Goal: Transaction & Acquisition: Book appointment/travel/reservation

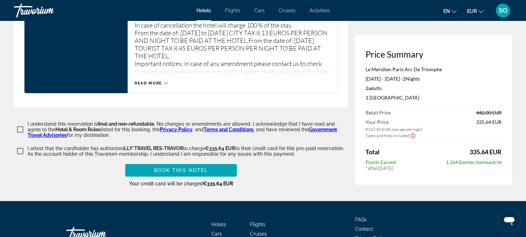
scroll to position [998, 0]
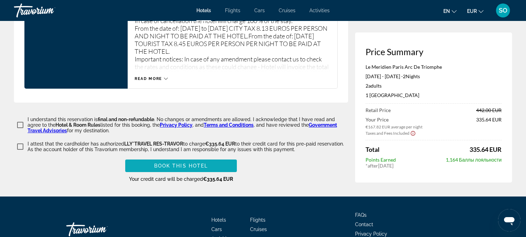
click at [176, 168] on span "Book this hotel" at bounding box center [181, 166] width 54 height 6
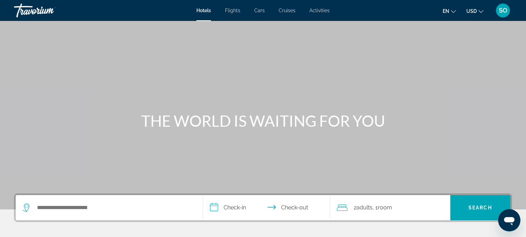
click at [499, 9] on span "SO" at bounding box center [503, 10] width 9 height 7
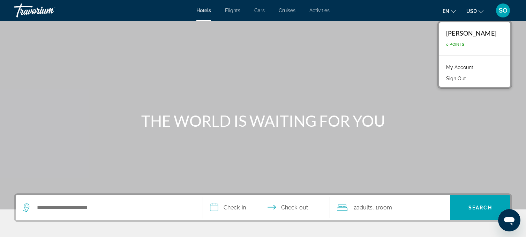
click at [464, 66] on link "My Account" at bounding box center [460, 67] width 34 height 9
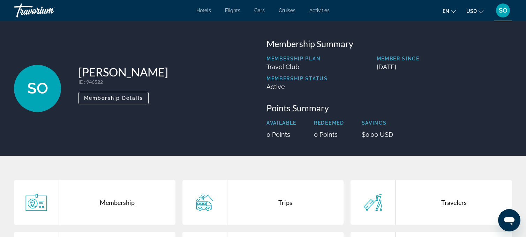
click at [502, 10] on span "SO" at bounding box center [503, 10] width 9 height 7
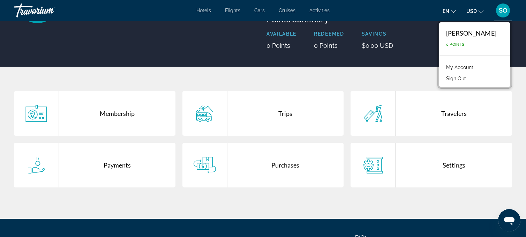
scroll to position [92, 0]
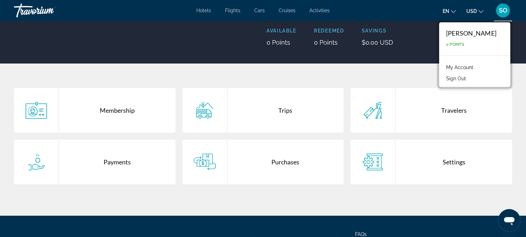
click at [453, 11] on icon "Change language" at bounding box center [453, 11] width 5 height 5
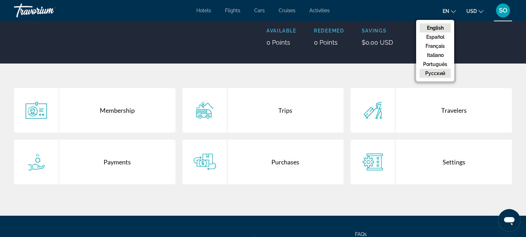
click at [427, 75] on button "русский" at bounding box center [435, 73] width 31 height 9
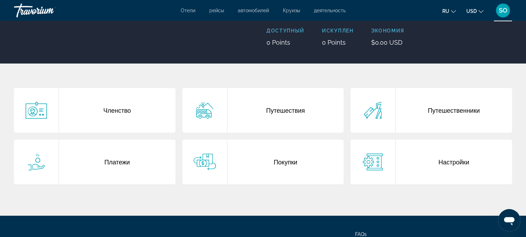
click at [264, 164] on div "Покупки" at bounding box center [285, 162] width 116 height 45
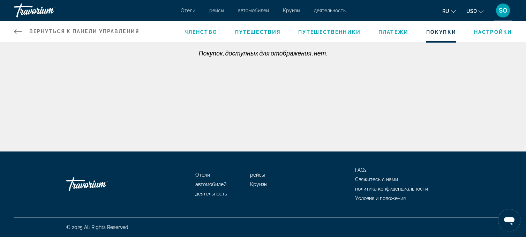
click at [395, 31] on span "Платежи" at bounding box center [393, 32] width 30 height 6
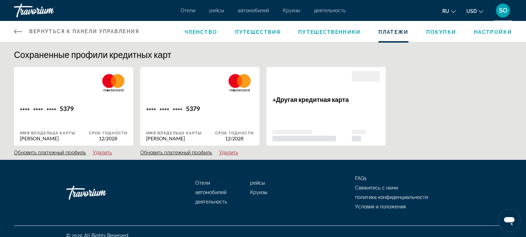
click at [249, 29] on span "Путешествия" at bounding box center [257, 32] width 45 height 6
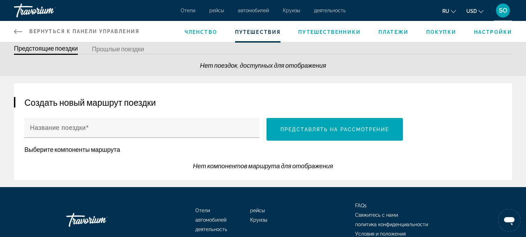
scroll to position [23, 0]
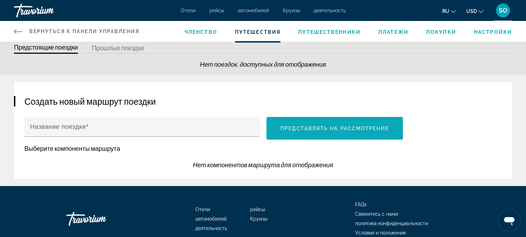
click at [294, 123] on span "Main content" at bounding box center [334, 128] width 136 height 17
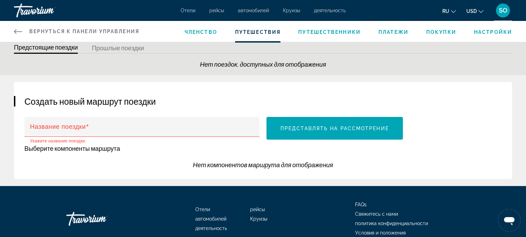
click at [66, 32] on span "Вернуться к панели управления" at bounding box center [84, 32] width 110 height 6
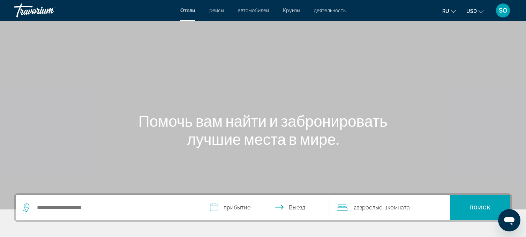
click at [52, 201] on div "Search widget" at bounding box center [109, 207] width 173 height 25
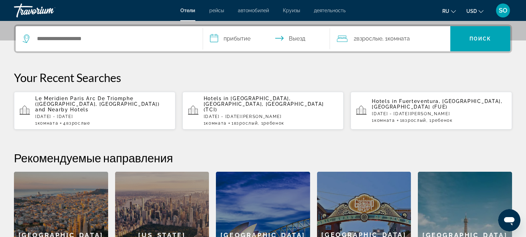
scroll to position [170, 0]
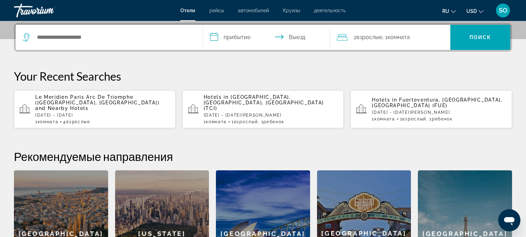
click at [63, 105] on span "and Nearby Hotels" at bounding box center [61, 108] width 53 height 6
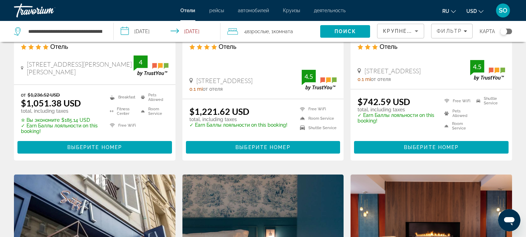
scroll to position [161, 0]
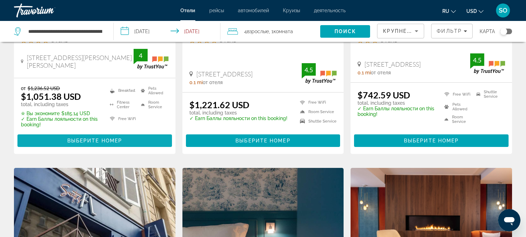
click at [116, 142] on span "Выберите номер" at bounding box center [94, 141] width 55 height 6
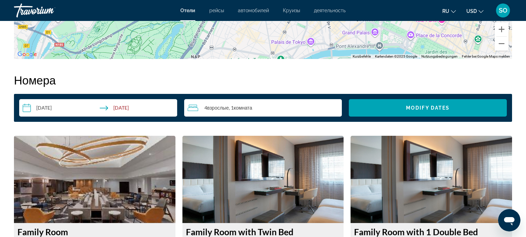
scroll to position [846, 0]
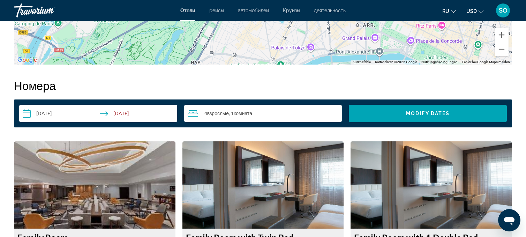
click at [194, 114] on icon "Travelers: 4 adults, 0 children" at bounding box center [193, 113] width 10 height 8
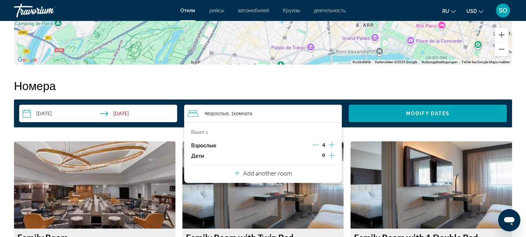
click at [317, 143] on icon "Decrement adults" at bounding box center [316, 145] width 6 height 6
click at [482, 9] on icon "Change currency" at bounding box center [481, 11] width 5 height 5
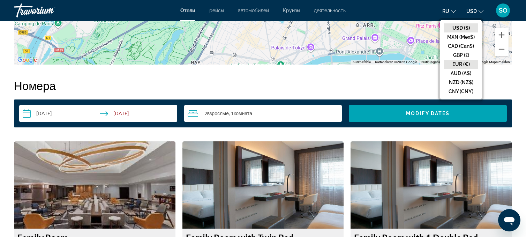
click at [462, 65] on button "EUR (€)" at bounding box center [461, 64] width 35 height 9
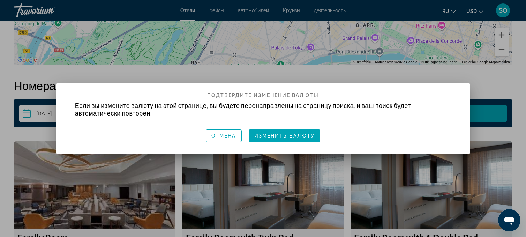
scroll to position [0, 0]
click at [284, 136] on span "Изменить валюту" at bounding box center [284, 136] width 61 height 6
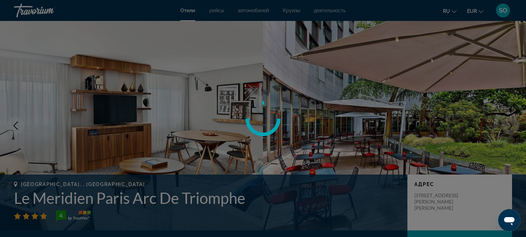
scroll to position [846, 0]
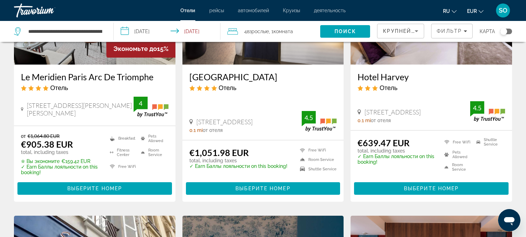
scroll to position [115, 0]
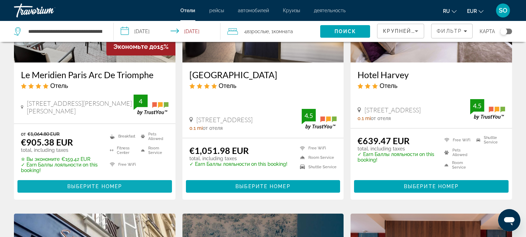
click at [115, 189] on span "Выберите номер" at bounding box center [94, 186] width 55 height 6
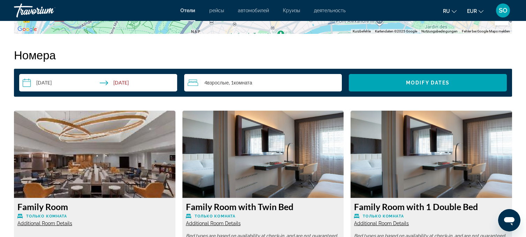
scroll to position [865, 0]
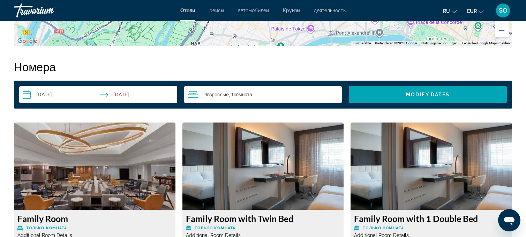
click at [218, 93] on span "Взрослые" at bounding box center [218, 94] width 22 height 6
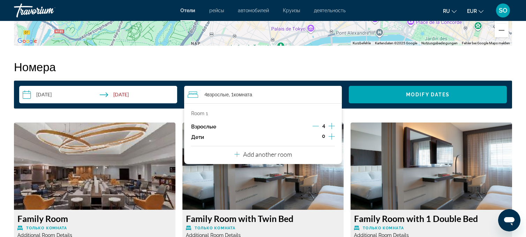
click at [315, 127] on icon "Decrement adults" at bounding box center [316, 126] width 6 height 6
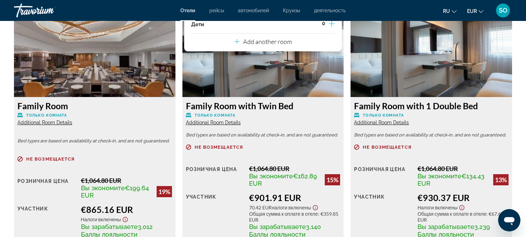
scroll to position [980, 0]
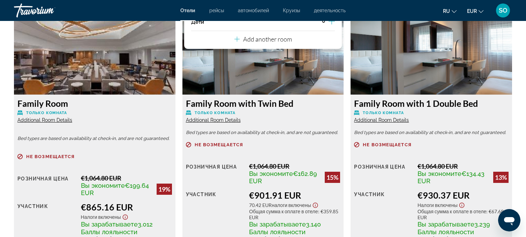
click at [323, 96] on div "Family Room with Twin Bed Только комната Additional Room Details Bed types are …" at bounding box center [262, 179] width 161 height 168
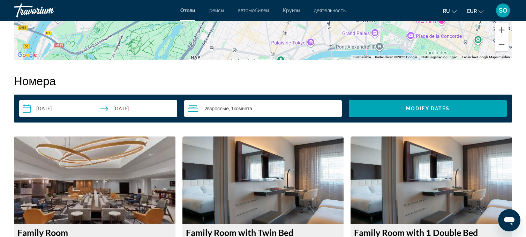
scroll to position [846, 0]
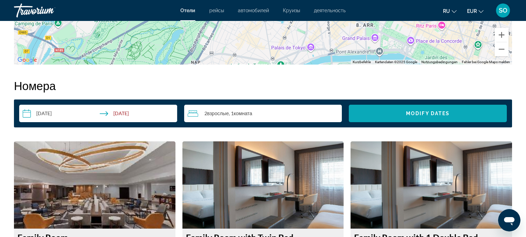
click at [429, 111] on span "Modify Dates" at bounding box center [428, 114] width 44 height 6
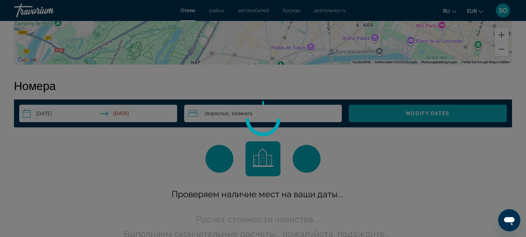
scroll to position [883, 0]
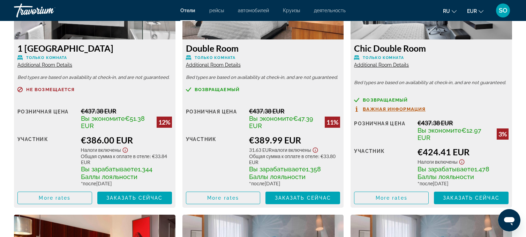
scroll to position [935, 0]
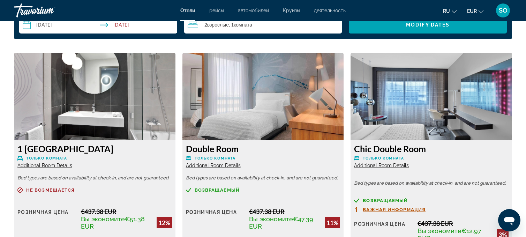
click at [173, 186] on div "1 [GEOGRAPHIC_DATA] Только комната Additional Room Details Bed types are based …" at bounding box center [94, 224] width 161 height 168
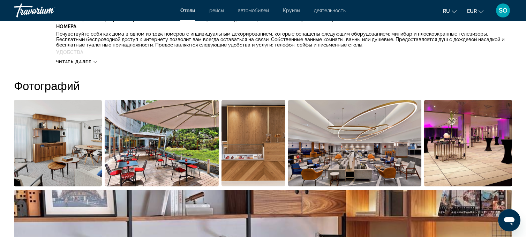
scroll to position [310, 0]
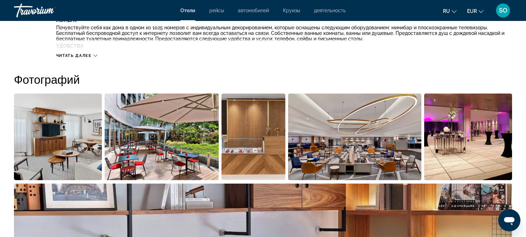
click at [173, 186] on img "Open full-screen image slider" at bounding box center [263, 226] width 498 height 86
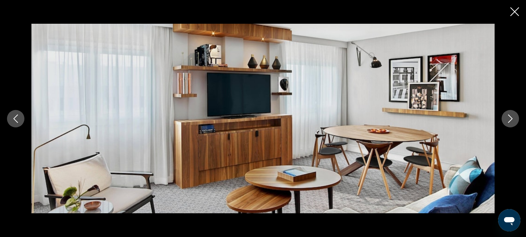
scroll to position [412, 0]
click at [517, 8] on icon "Close slideshow" at bounding box center [514, 11] width 9 height 9
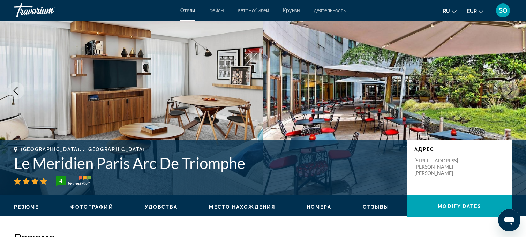
scroll to position [0, 0]
